Goal: Task Accomplishment & Management: Complete application form

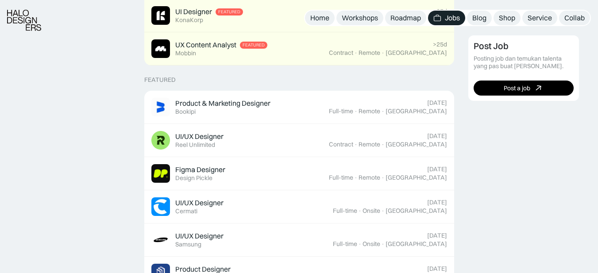
scroll to position [292, 0]
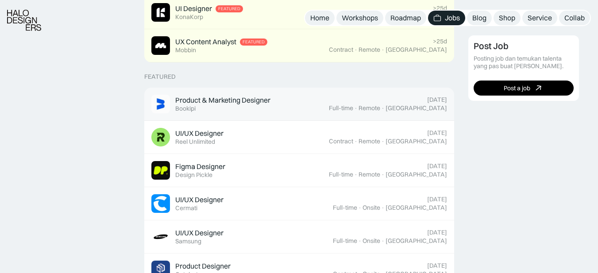
click at [272, 103] on div "Product & Marketing Designer Featured Bookipi" at bounding box center [241, 104] width 178 height 19
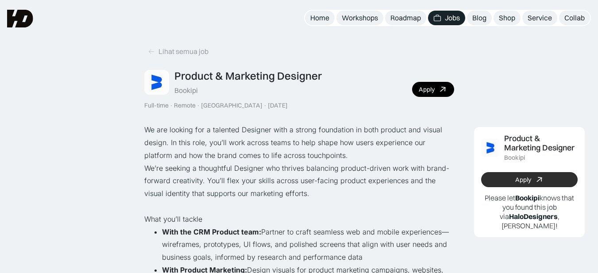
click at [495, 178] on link "Apply" at bounding box center [530, 179] width 97 height 15
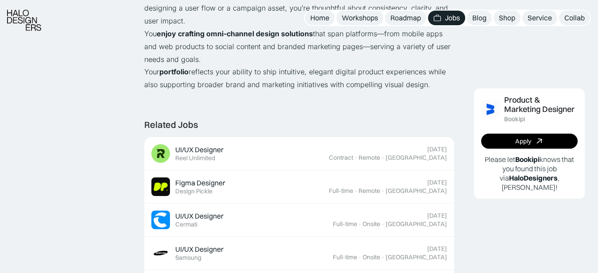
scroll to position [808, 0]
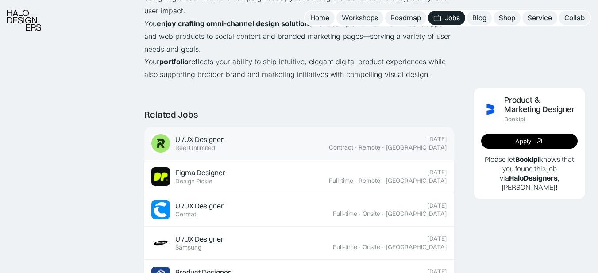
click at [329, 134] on div "UI/UX Designer Featured Reel Unlimited" at bounding box center [241, 143] width 178 height 19
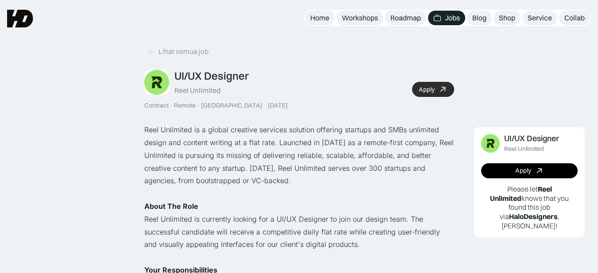
click at [424, 94] on link "Apply" at bounding box center [433, 89] width 42 height 15
click at [154, 53] on icon at bounding box center [151, 52] width 7 height 8
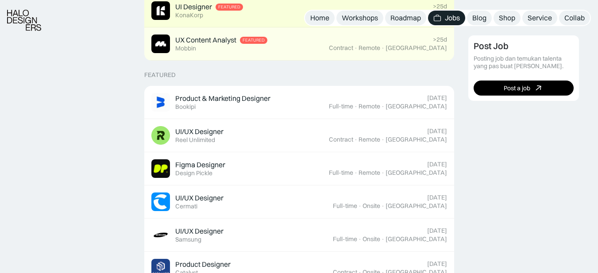
scroll to position [342, 0]
